Goal: Task Accomplishment & Management: Manage account settings

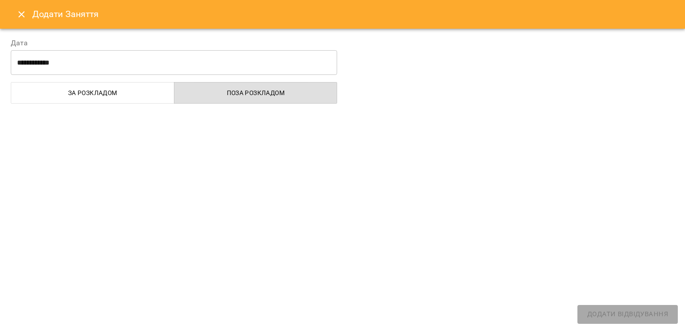
scroll to position [31, 0]
select select "**********"
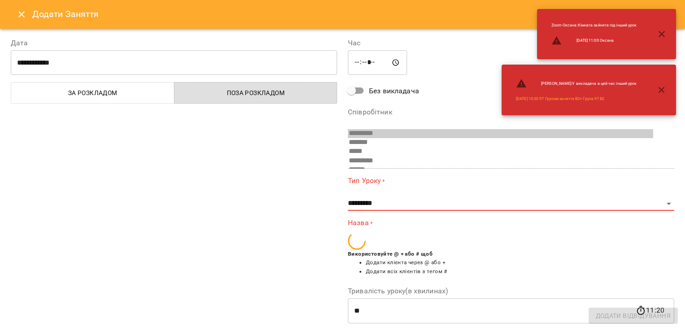
scroll to position [124, 0]
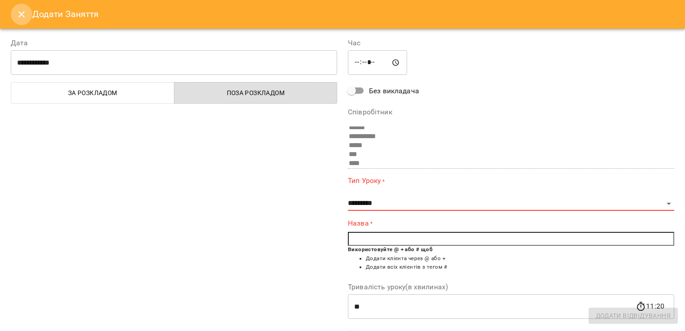
click at [21, 12] on icon "Close" at bounding box center [21, 14] width 11 height 11
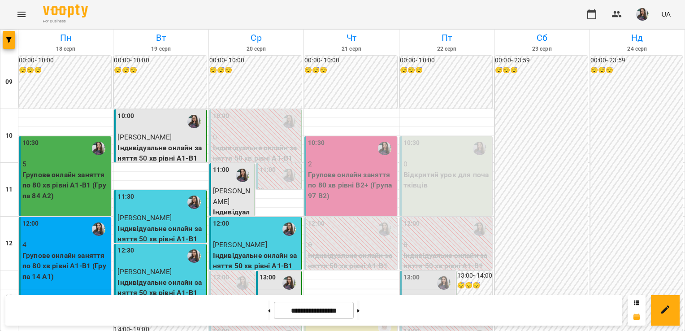
click at [323, 159] on p "2" at bounding box center [351, 164] width 87 height 11
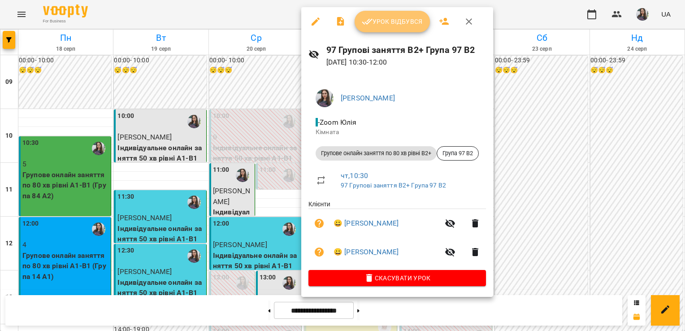
click at [386, 19] on span "Урок відбувся" at bounding box center [392, 21] width 61 height 11
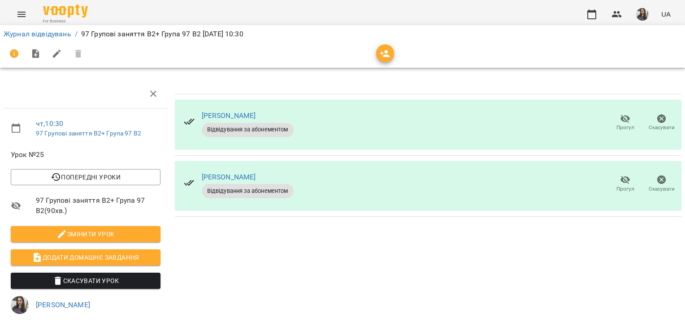
click at [620, 121] on icon "button" at bounding box center [625, 119] width 10 height 9
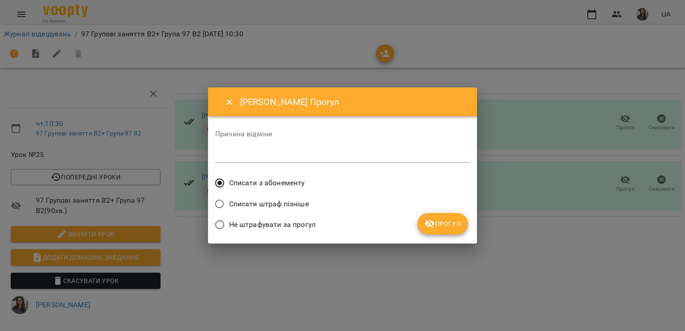
click at [456, 221] on span "Прогул" at bounding box center [443, 223] width 36 height 11
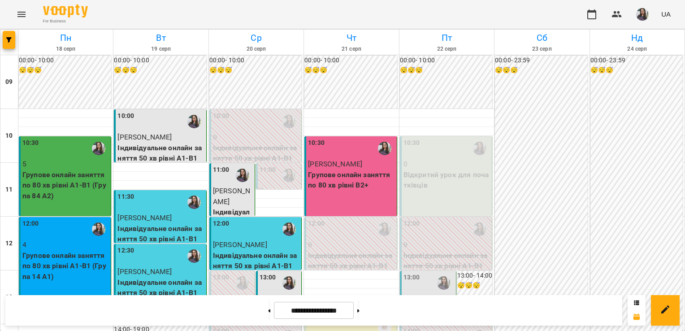
scroll to position [14, 0]
